Goal: Task Accomplishment & Management: Complete application form

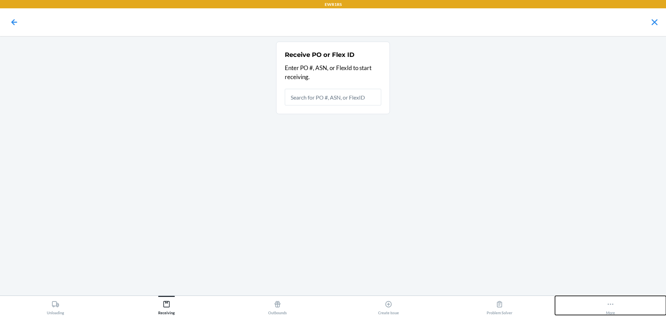
click at [612, 302] on icon at bounding box center [611, 305] width 8 height 8
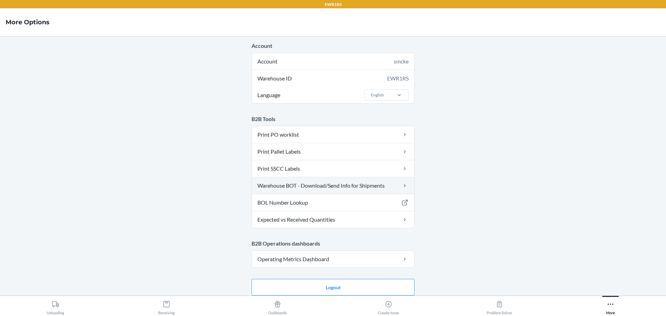
click at [299, 186] on link "Warehouse BOT - Download/Send Info for Shipments" at bounding box center [333, 185] width 162 height 17
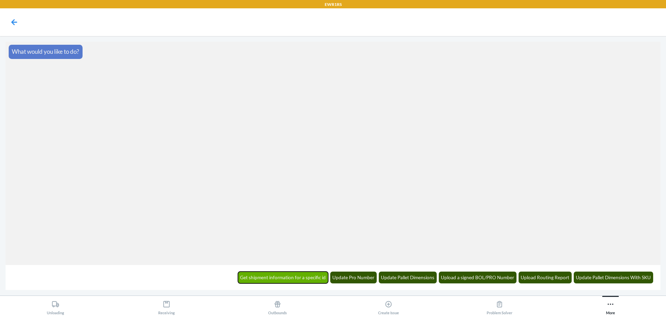
click at [246, 278] on button "Get shipment information for a specific id" at bounding box center [283, 278] width 91 height 12
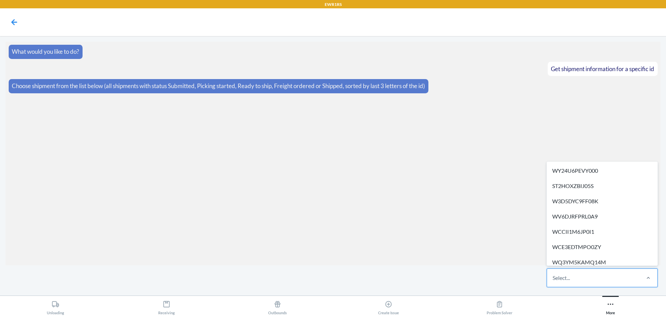
click at [562, 275] on div "Select..." at bounding box center [561, 278] width 17 height 8
click at [554, 275] on input "option WY24U6PEVY000 focused, 1 of 290. 290 results available. Use Up and Down …" at bounding box center [553, 278] width 1 height 8
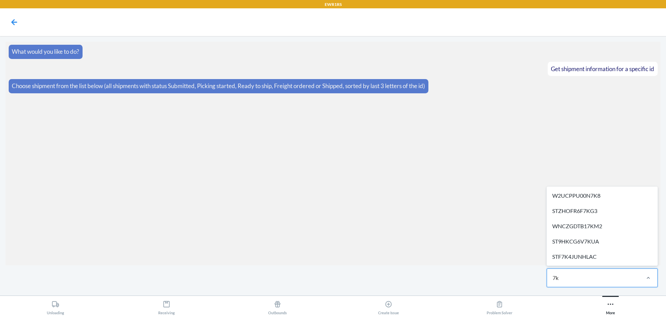
type input "7k8"
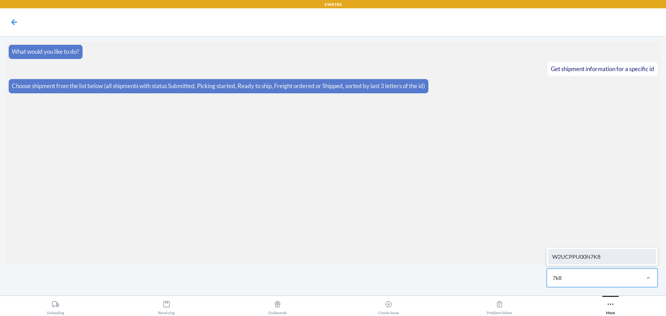
click at [603, 259] on div "W2UCPPU00N7K8" at bounding box center [602, 256] width 108 height 15
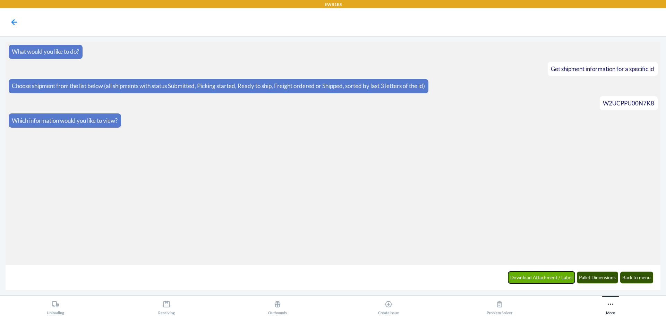
click at [556, 279] on button "Download Attachment / Label" at bounding box center [542, 278] width 67 height 12
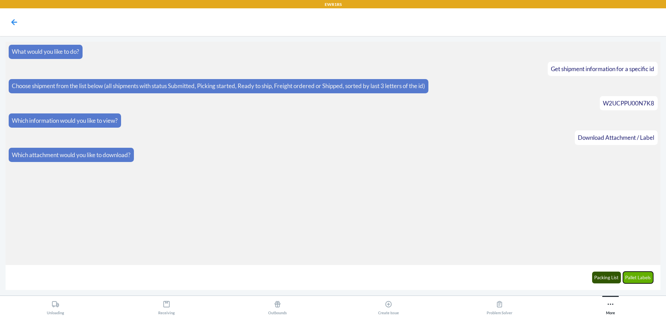
click at [629, 278] on button "Pallet Labels" at bounding box center [638, 278] width 31 height 12
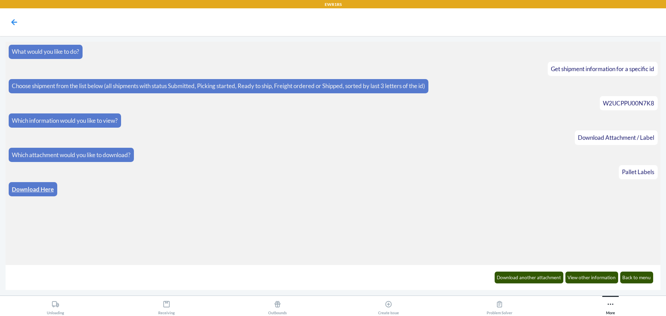
click at [53, 190] on link "Download Here" at bounding box center [33, 189] width 42 height 7
click at [627, 280] on button "Back to menu" at bounding box center [637, 278] width 33 height 12
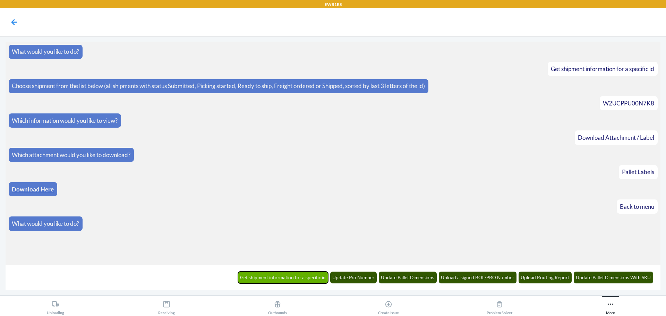
click at [305, 277] on button "Get shipment information for a specific id" at bounding box center [283, 278] width 91 height 12
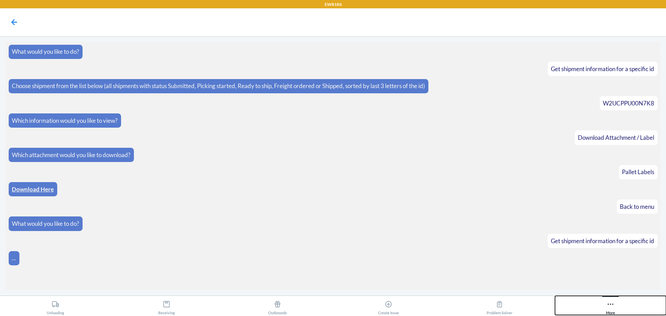
click at [611, 309] on div "More" at bounding box center [610, 306] width 9 height 17
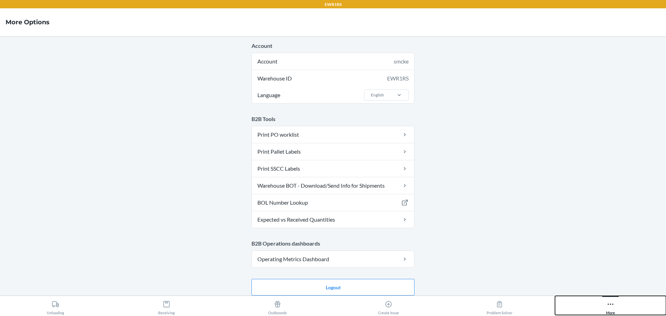
drag, startPoint x: 594, startPoint y: 305, endPoint x: 584, endPoint y: 301, distance: 10.8
click at [594, 302] on button "More" at bounding box center [610, 305] width 111 height 19
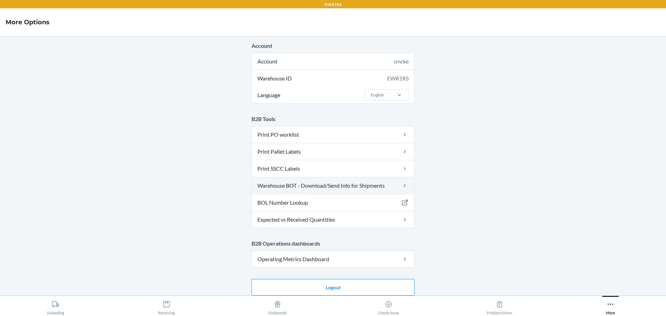
click at [311, 182] on link "Warehouse BOT - Download/Send Info for Shipments" at bounding box center [333, 185] width 162 height 17
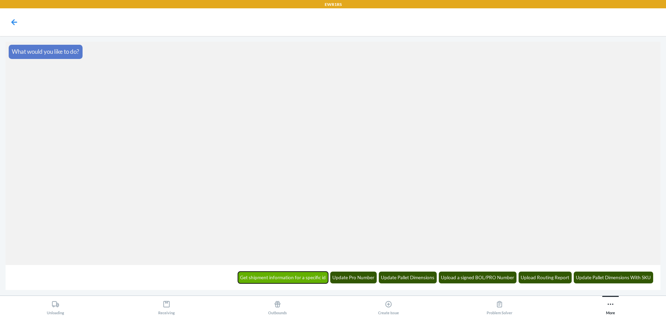
click at [299, 278] on button "Get shipment information for a specific id" at bounding box center [283, 278] width 91 height 12
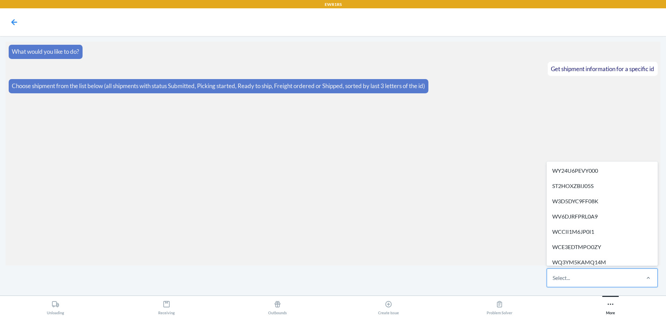
drag, startPoint x: 604, startPoint y: 276, endPoint x: 608, endPoint y: 270, distance: 7.5
click at [605, 275] on div "Select..." at bounding box center [593, 278] width 92 height 18
click at [554, 275] on input "option WY24U6PEVY000 focused, 1 of 290. 290 results available. Use Up and Down …" at bounding box center [553, 278] width 1 height 8
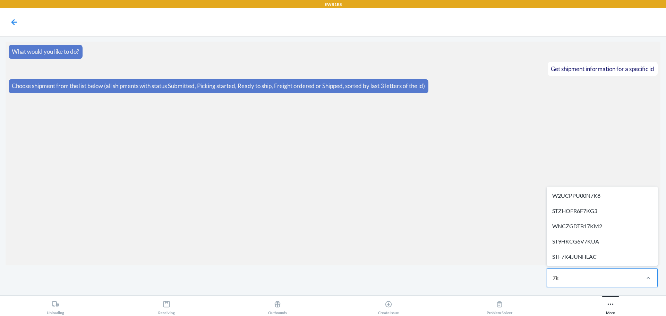
type input "7k8"
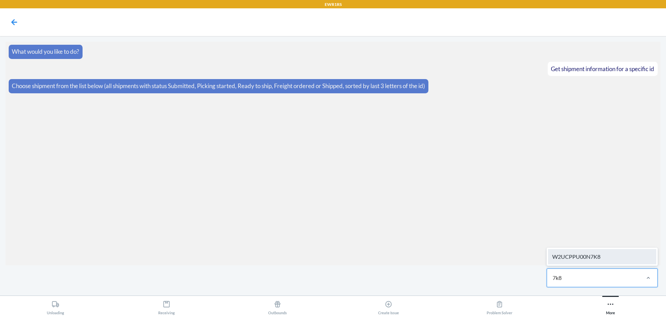
click at [609, 262] on div "W2UCPPU00N7K8" at bounding box center [602, 256] width 108 height 15
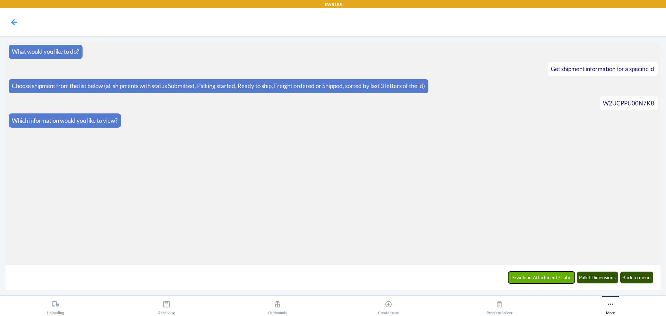
click at [554, 279] on button "Download Attachment / Label" at bounding box center [542, 278] width 67 height 12
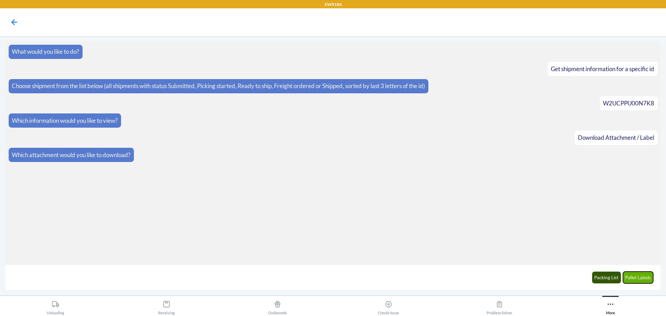
click at [632, 279] on button "Pallet Labels" at bounding box center [638, 278] width 31 height 12
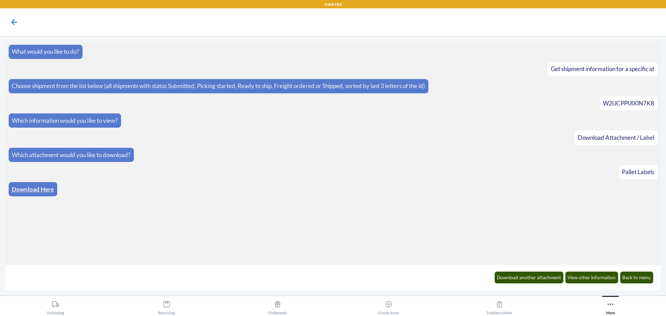
click at [29, 188] on link "Download Here" at bounding box center [33, 189] width 42 height 7
click at [167, 309] on div "Receiving" at bounding box center [166, 306] width 17 height 17
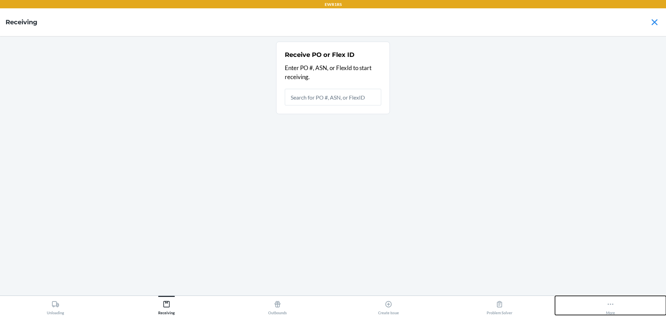
click at [610, 304] on icon at bounding box center [611, 305] width 8 height 8
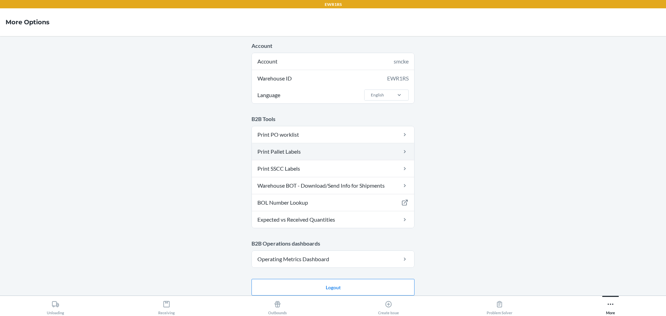
click at [321, 153] on link "Print Pallet Labels" at bounding box center [333, 151] width 162 height 17
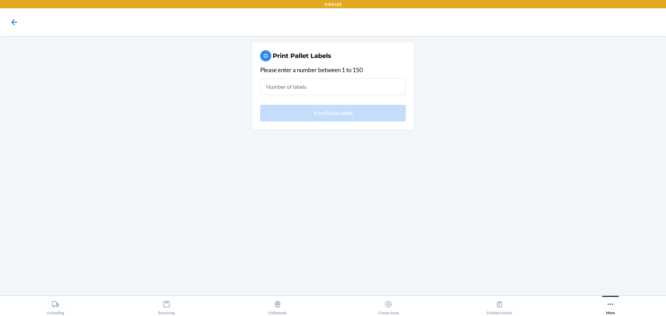
click at [324, 90] on input "text" at bounding box center [333, 86] width 146 height 17
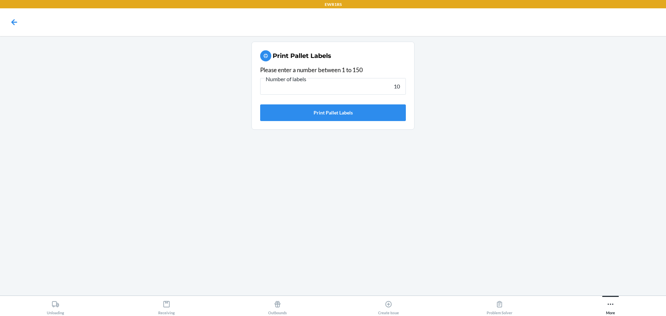
type input "10"
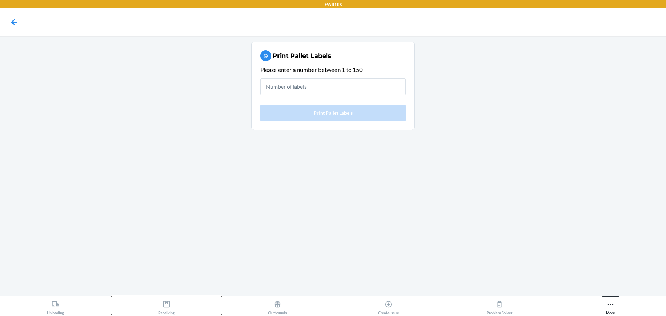
drag, startPoint x: 165, startPoint y: 313, endPoint x: 180, endPoint y: 304, distance: 16.8
click at [166, 313] on div "Receiving" at bounding box center [166, 306] width 17 height 17
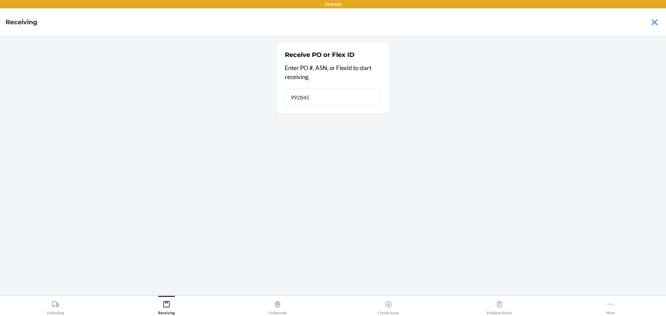
type input "9928453"
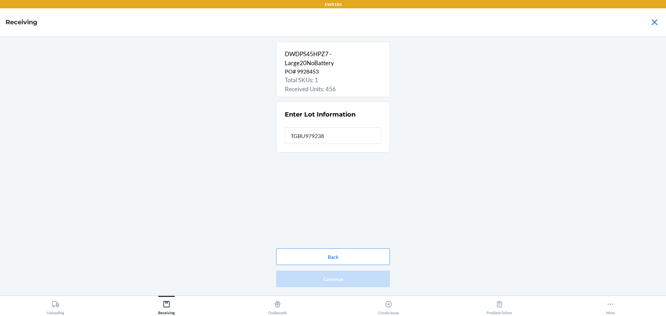
type input "TGBU9792389"
click at [329, 285] on button "Continue" at bounding box center [333, 279] width 114 height 17
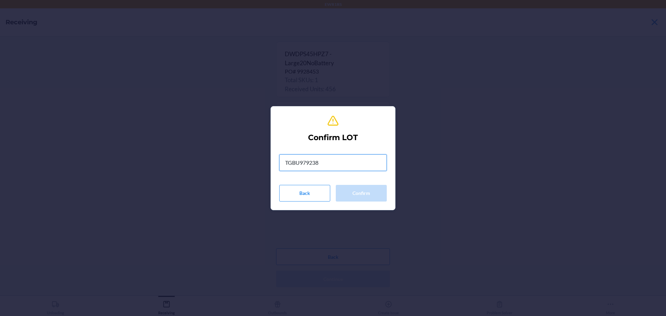
type input "TGBU9792389"
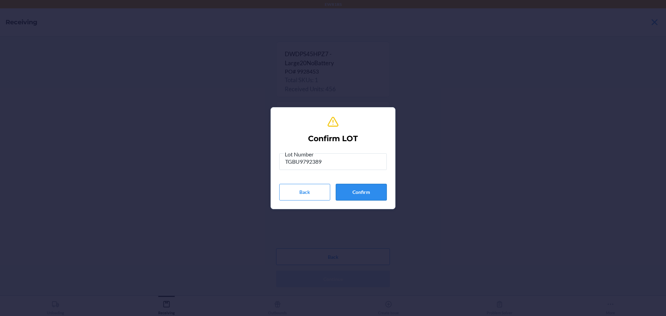
click at [358, 198] on button "Confirm" at bounding box center [361, 192] width 51 height 17
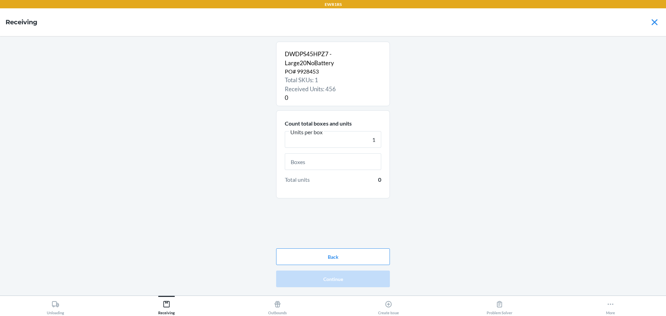
type input "1"
click at [364, 158] on input "text" at bounding box center [333, 161] width 96 height 17
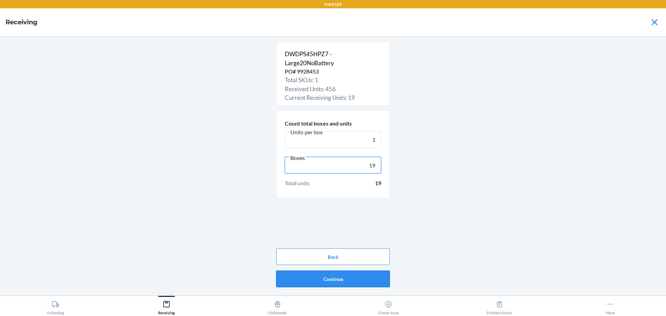
type input "19"
click at [344, 281] on button "Continue" at bounding box center [333, 279] width 114 height 17
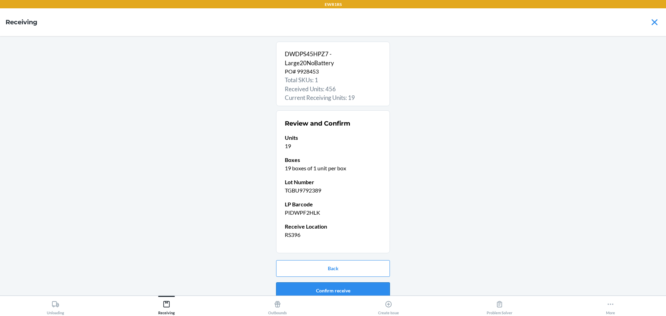
click at [344, 292] on button "Confirm receive" at bounding box center [333, 291] width 114 height 17
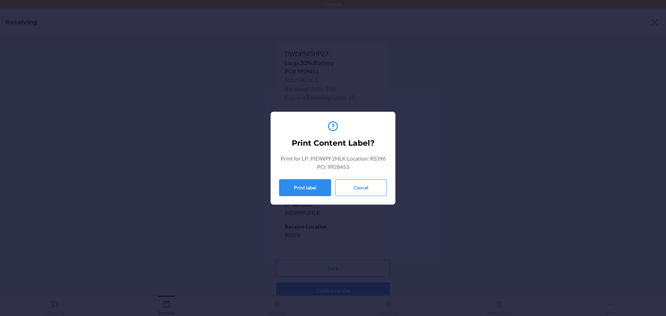
click at [307, 193] on button "Print label" at bounding box center [305, 187] width 52 height 17
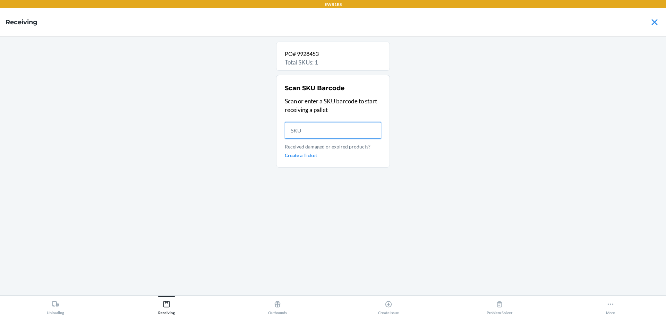
click at [335, 126] on input "text" at bounding box center [333, 130] width 96 height 17
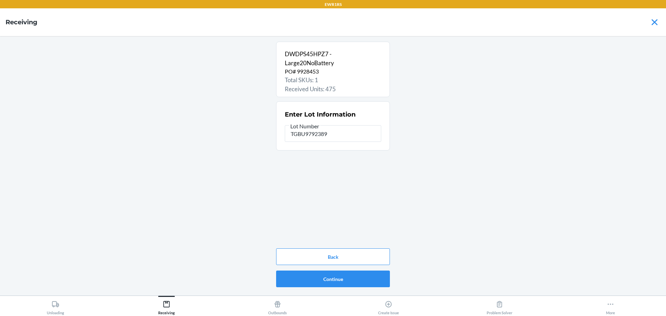
type input "TGBU9792389"
click at [359, 275] on button "Continue" at bounding box center [333, 279] width 114 height 17
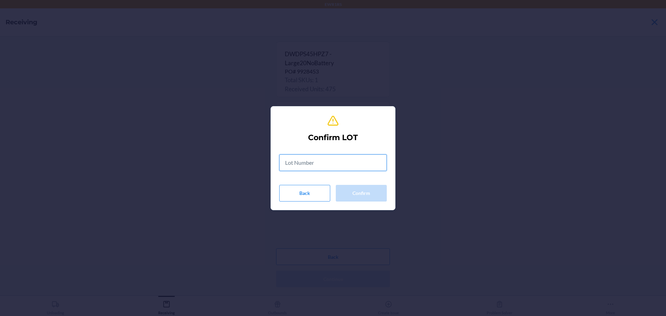
drag, startPoint x: 339, startPoint y: 166, endPoint x: 361, endPoint y: 168, distance: 21.9
click at [358, 167] on input "text" at bounding box center [333, 162] width 108 height 17
type input "TGBU9792389"
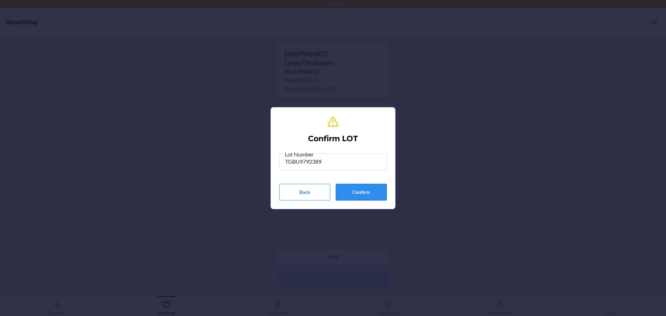
click at [361, 194] on button "Confirm" at bounding box center [361, 192] width 51 height 17
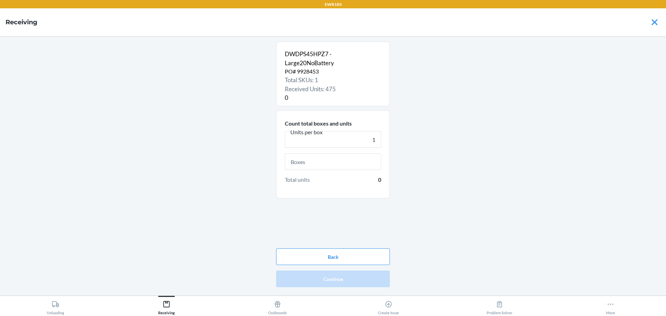
type input "1"
click at [364, 161] on input "text" at bounding box center [333, 161] width 96 height 17
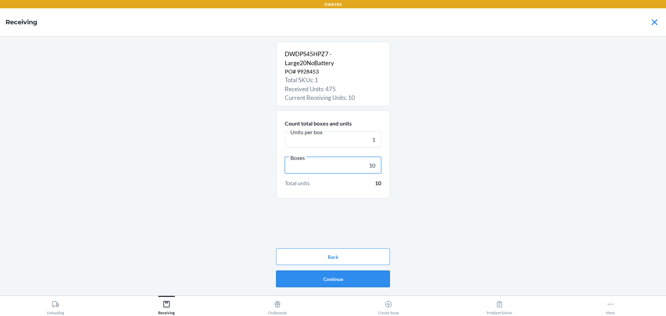
type input "10"
click at [330, 284] on button "Continue" at bounding box center [333, 279] width 114 height 17
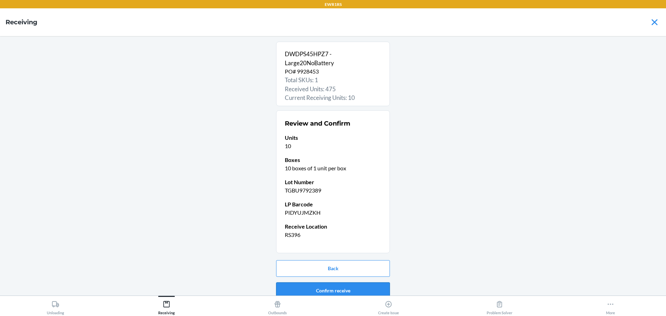
click at [335, 288] on button "Confirm receive" at bounding box center [333, 291] width 114 height 17
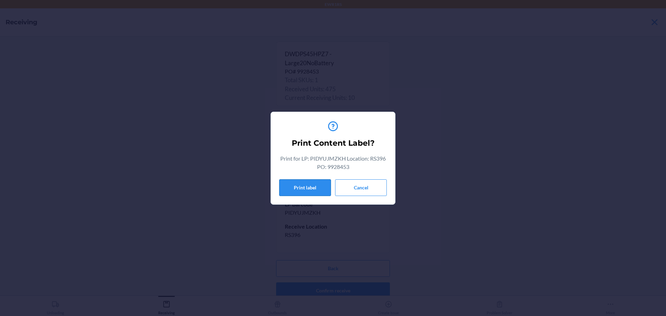
click at [310, 188] on button "Print label" at bounding box center [305, 187] width 52 height 17
